Goal: Check status

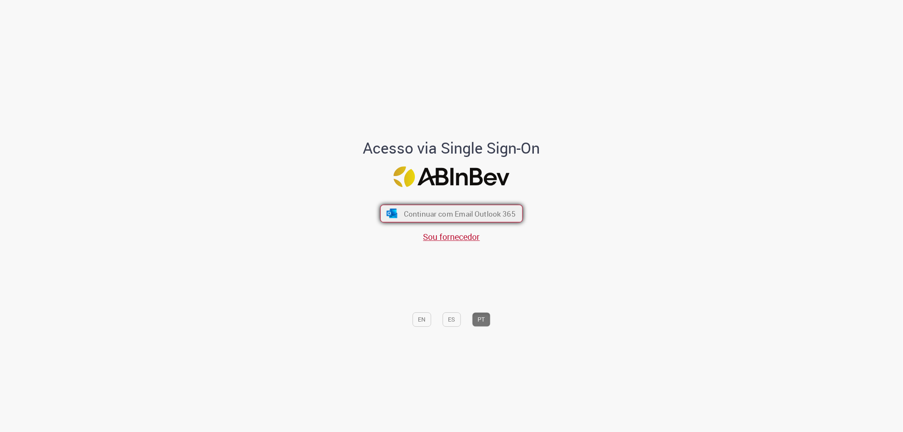
click at [425, 210] on span "Continuar com Email Outlook 365" at bounding box center [460, 214] width 112 height 10
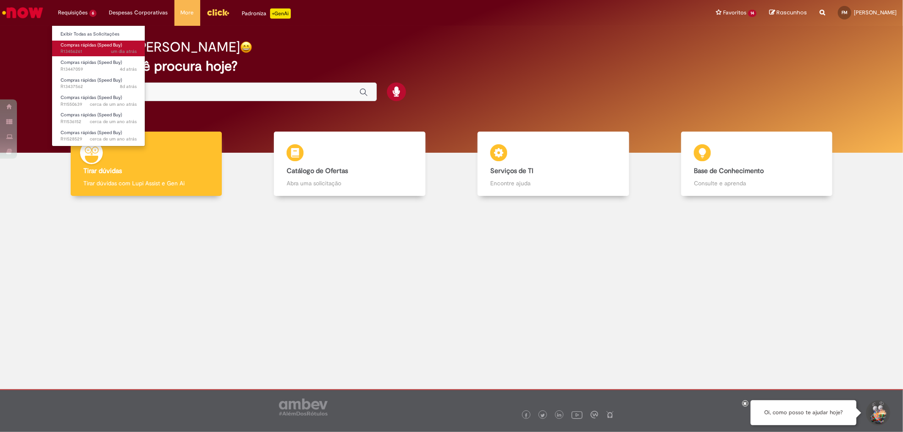
click at [81, 48] on span "um dia atrás um dia atrás R13456261" at bounding box center [99, 51] width 76 height 7
